Goal: Navigation & Orientation: Find specific page/section

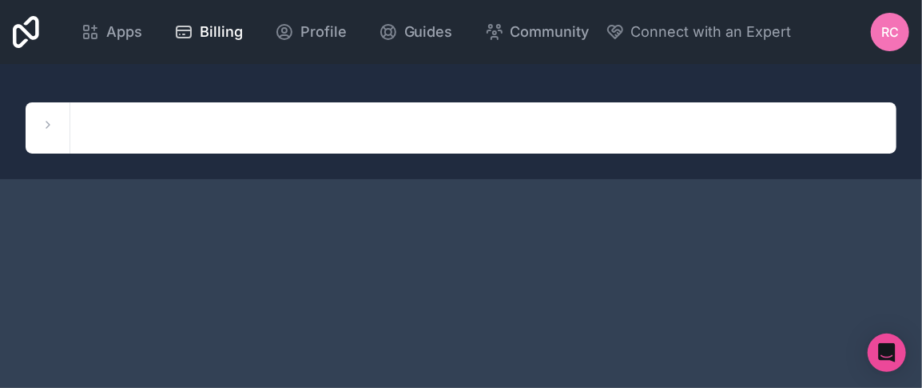
drag, startPoint x: 37, startPoint y: 30, endPoint x: 53, endPoint y: 31, distance: 16.1
click at [37, 30] on icon at bounding box center [26, 32] width 26 height 32
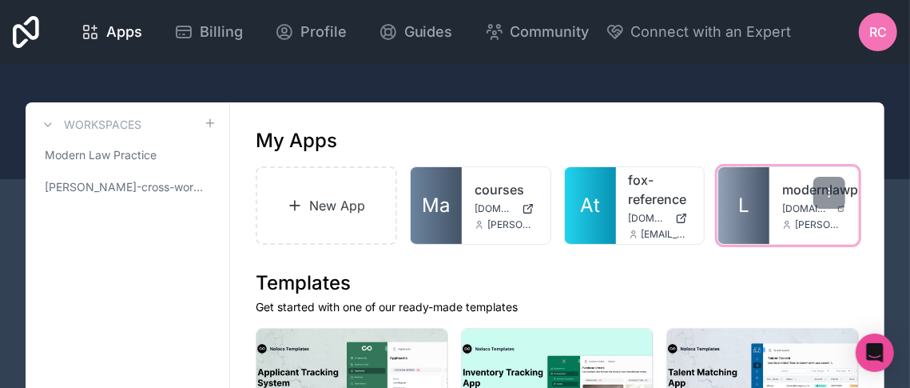
click at [766, 217] on link "L" at bounding box center [743, 205] width 51 height 77
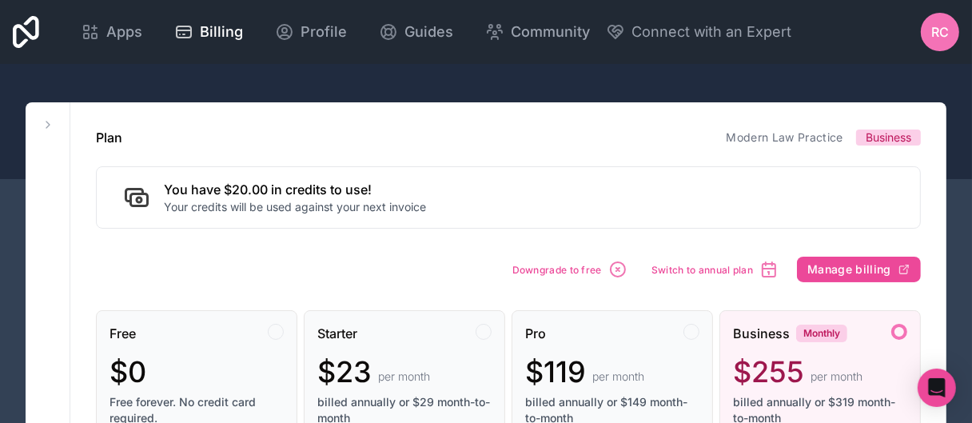
click at [32, 35] on icon at bounding box center [26, 32] width 26 height 32
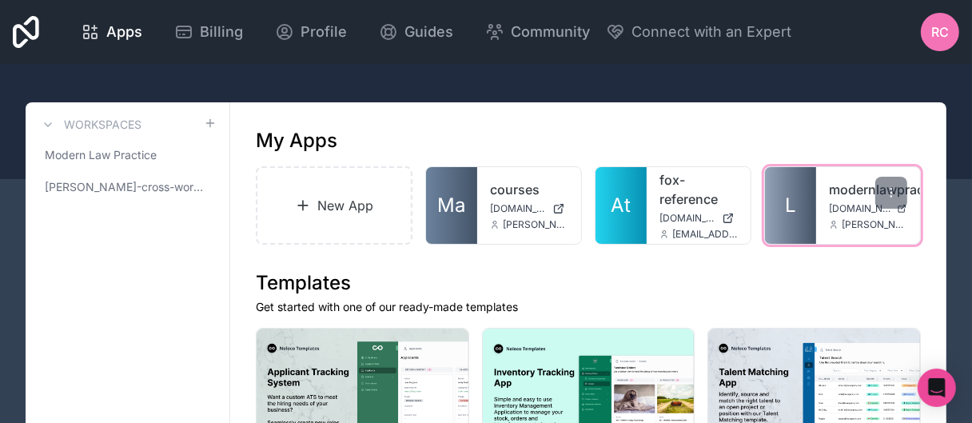
click at [816, 235] on link "L" at bounding box center [790, 205] width 51 height 77
